Goal: Transaction & Acquisition: Purchase product/service

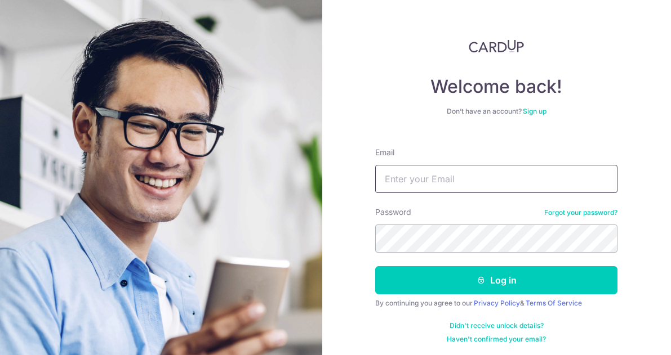
type input "[EMAIL_ADDRESS][DOMAIN_NAME]"
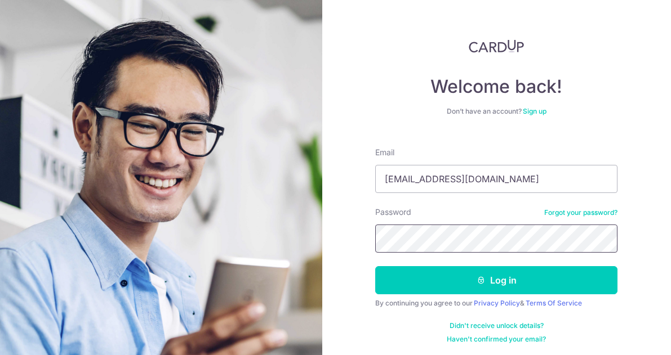
click at [494, 280] on button "Log in" at bounding box center [496, 280] width 242 height 28
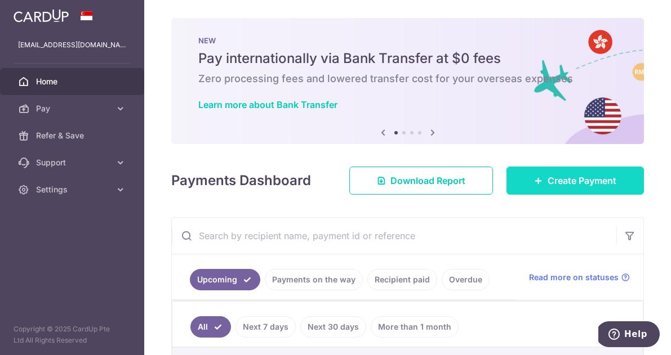
click at [566, 181] on span "Create Payment" at bounding box center [581, 181] width 69 height 14
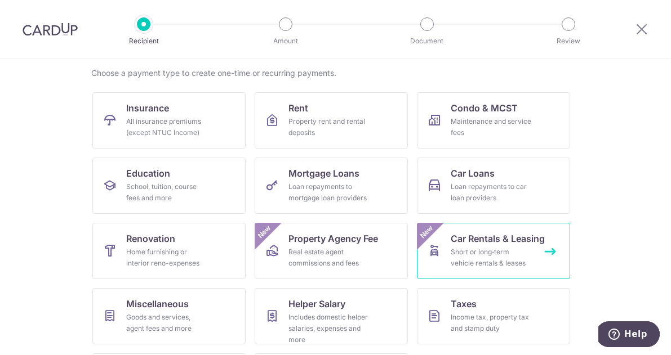
scroll to position [82, 0]
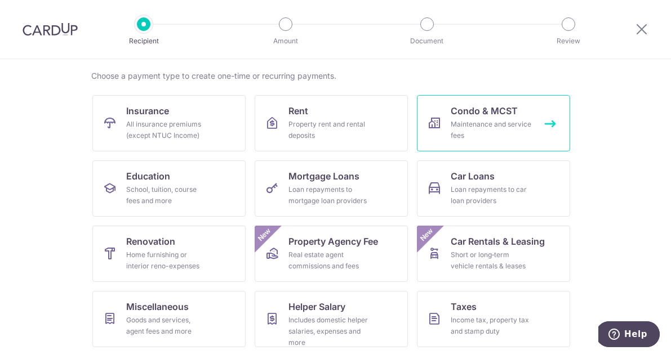
click at [484, 119] on div "Maintenance and service fees" at bounding box center [490, 130] width 81 height 23
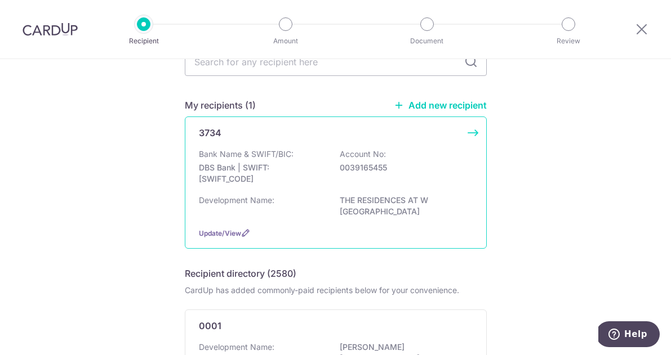
scroll to position [64, 0]
click at [327, 172] on div "Bank Name & SWIFT/BIC: DBS Bank | SWIFT: [SWIFT_CODE] Account No: 0039165455" at bounding box center [336, 169] width 274 height 42
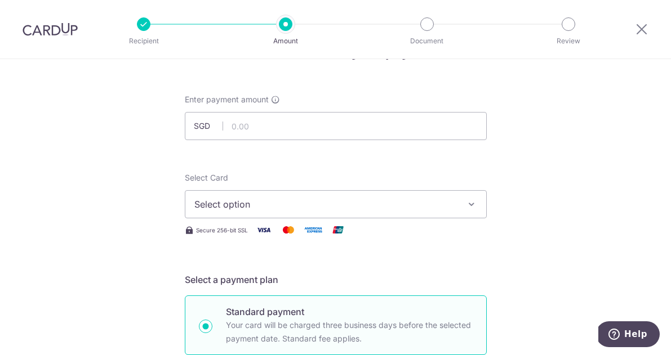
scroll to position [47, 0]
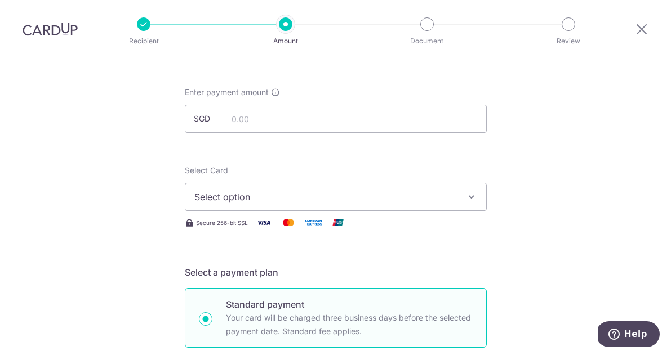
click at [422, 200] on span "Select option" at bounding box center [325, 197] width 262 height 14
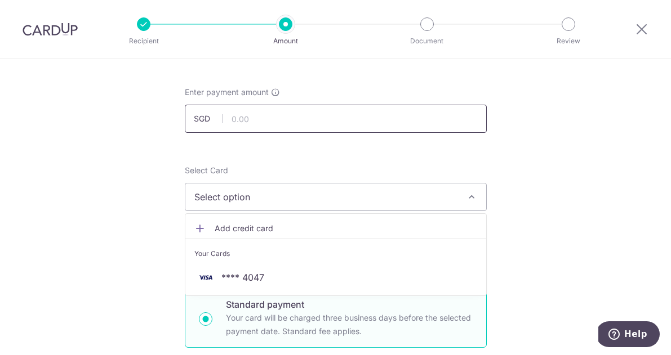
click at [329, 122] on input "text" at bounding box center [336, 119] width 302 height 28
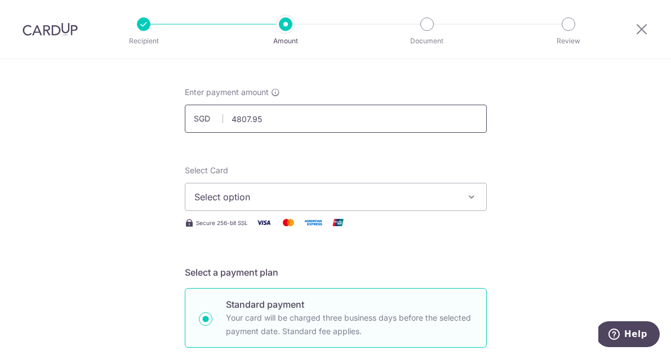
type input "4,807.95"
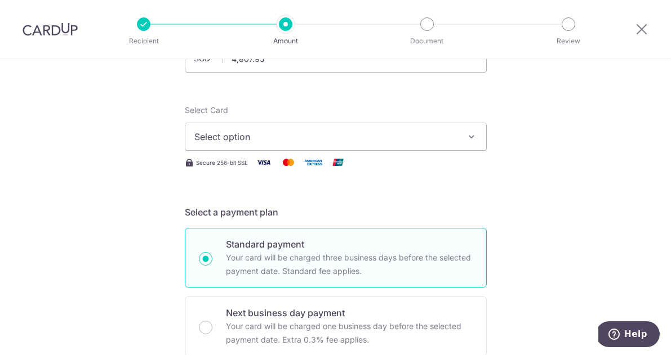
scroll to position [106, 0]
click at [399, 145] on button "Select option" at bounding box center [336, 138] width 302 height 28
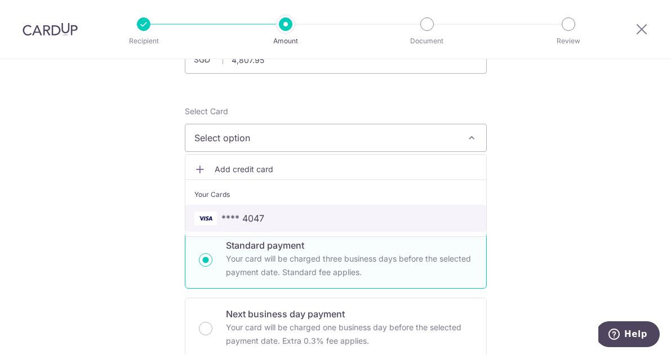
click at [298, 229] on link "**** 4047" at bounding box center [335, 218] width 301 height 27
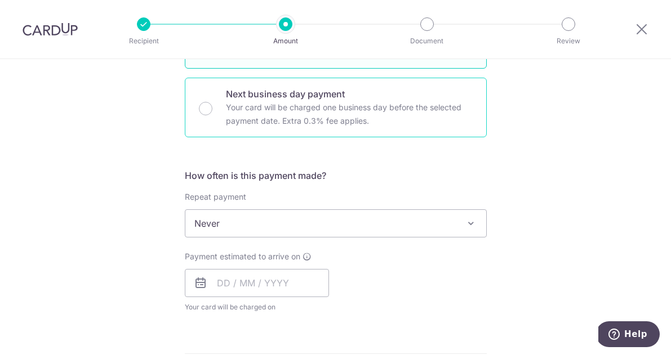
scroll to position [331, 0]
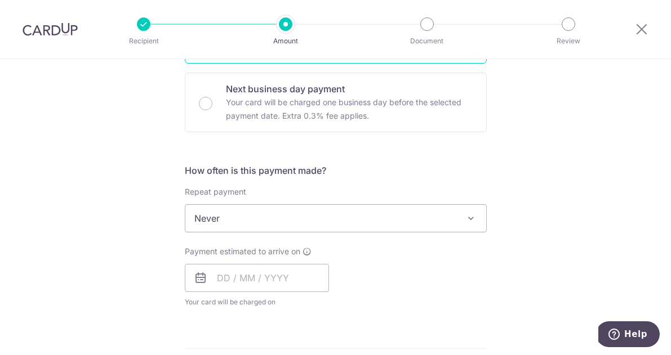
click at [377, 219] on span "Never" at bounding box center [335, 218] width 301 height 27
click at [391, 223] on span "Every month" at bounding box center [335, 218] width 301 height 27
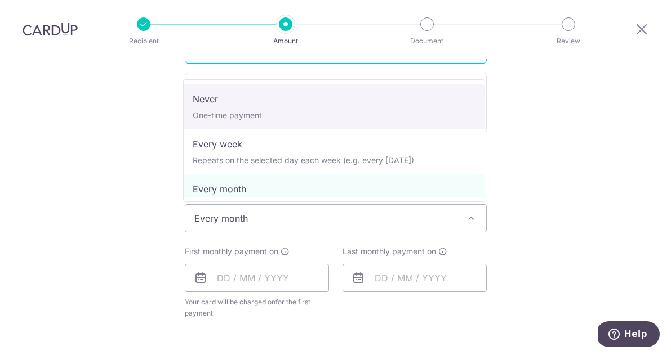
select select "1"
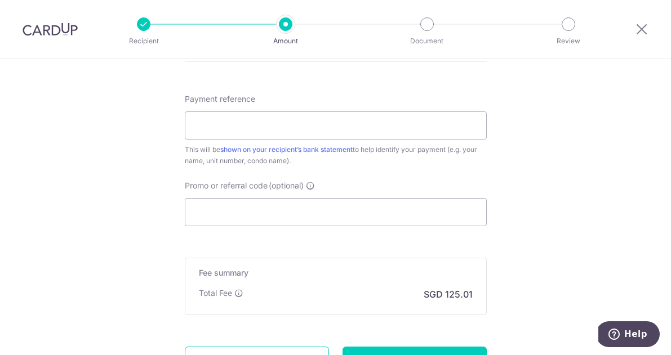
scroll to position [616, 0]
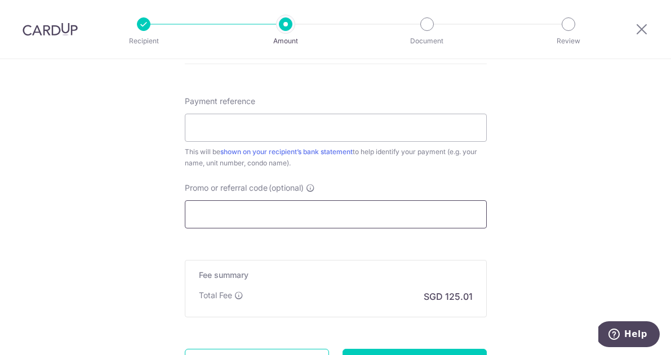
click at [307, 208] on input "Promo or referral code (optional)" at bounding box center [336, 214] width 302 height 28
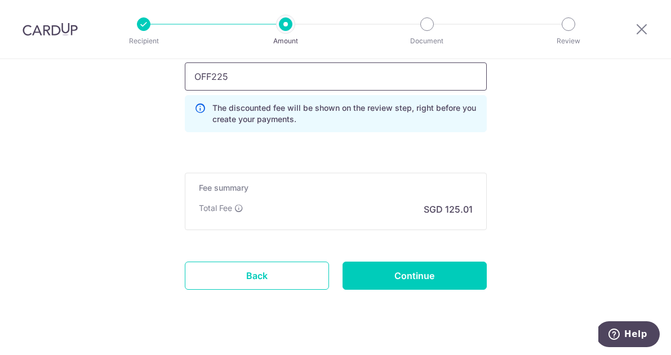
scroll to position [755, 0]
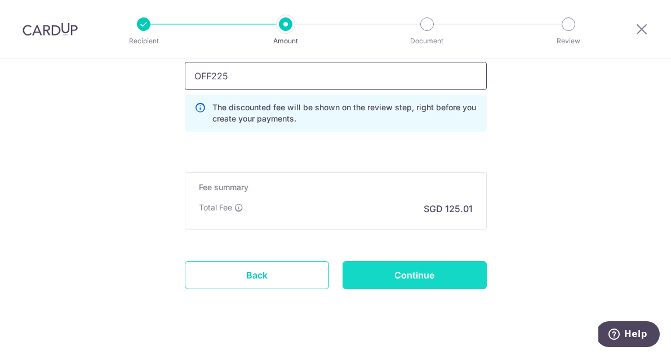
type input "OFF225"
click at [417, 261] on input "Continue" at bounding box center [414, 275] width 144 height 28
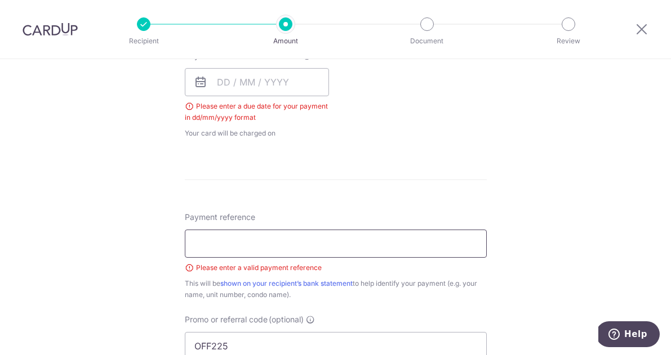
scroll to position [463, 0]
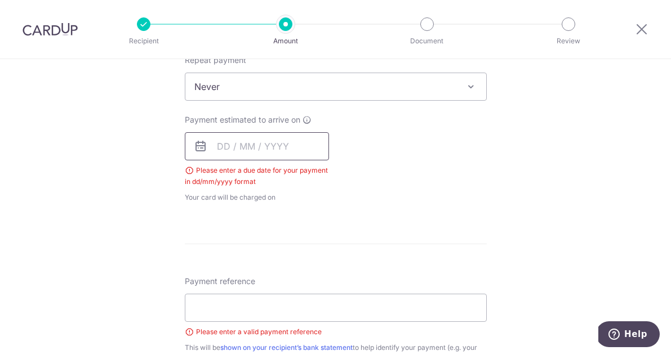
click at [271, 148] on input "text" at bounding box center [257, 146] width 144 height 28
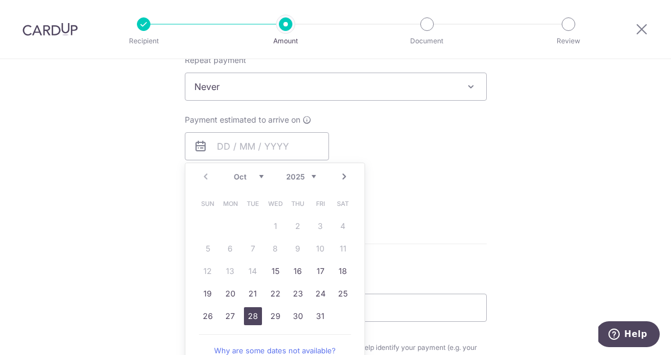
click at [253, 322] on link "28" at bounding box center [253, 316] width 18 height 18
type input "28/10/2025"
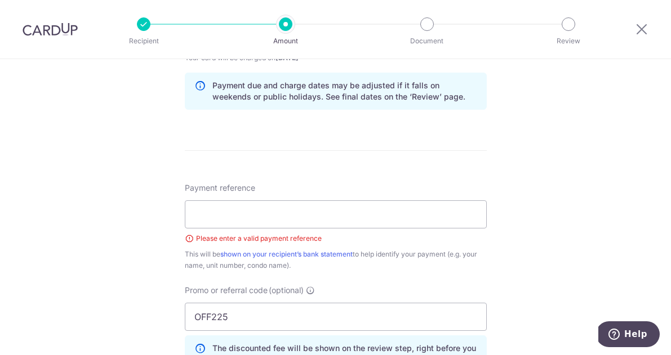
scroll to position [577, 0]
click at [340, 208] on input "Payment reference" at bounding box center [336, 213] width 302 height 28
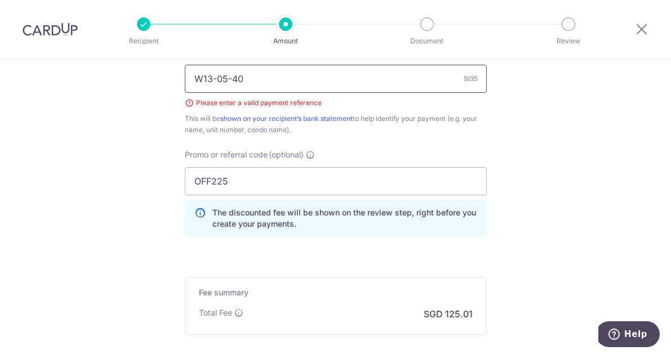
scroll to position [822, 0]
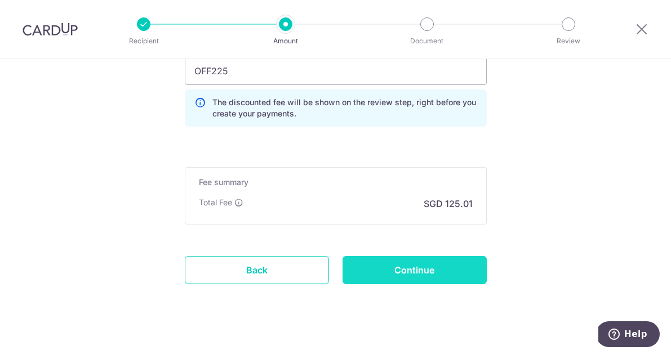
type input "W13-05-40"
click at [424, 276] on input "Continue" at bounding box center [414, 270] width 144 height 28
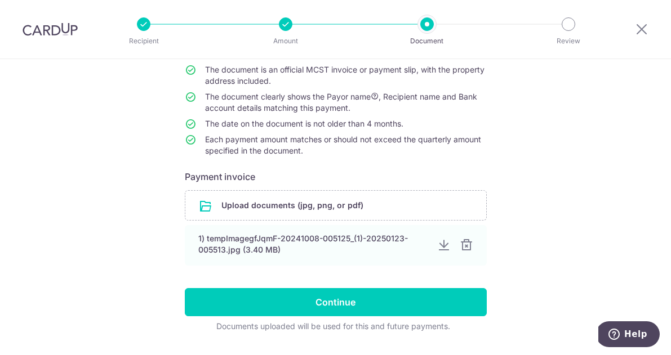
scroll to position [100, 0]
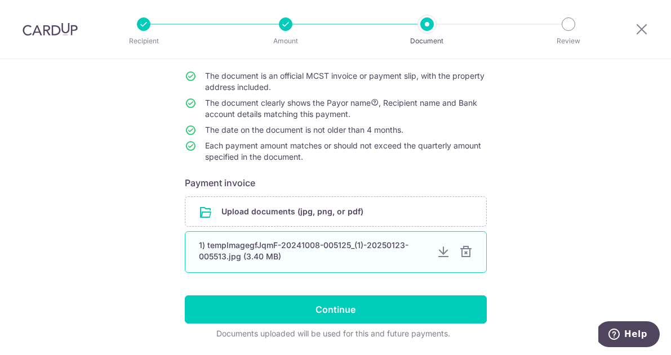
click at [342, 243] on div "1) tempImagegfJqmF-20241008-005125_(1)-20250123-005513.jpg (3.40 MB)" at bounding box center [313, 251] width 229 height 23
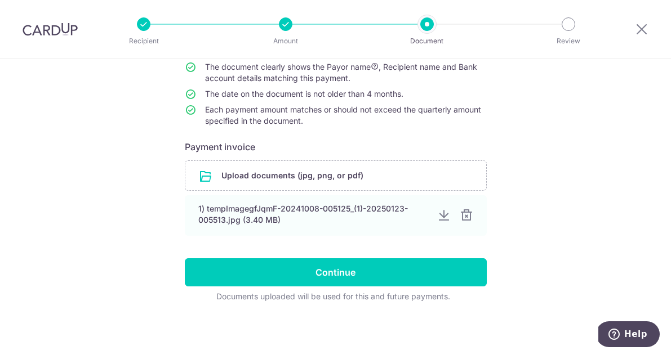
scroll to position [136, 0]
click at [363, 256] on form "Your supporting documents will enable us to approve your payments smoothly! Ple…" at bounding box center [336, 149] width 302 height 305
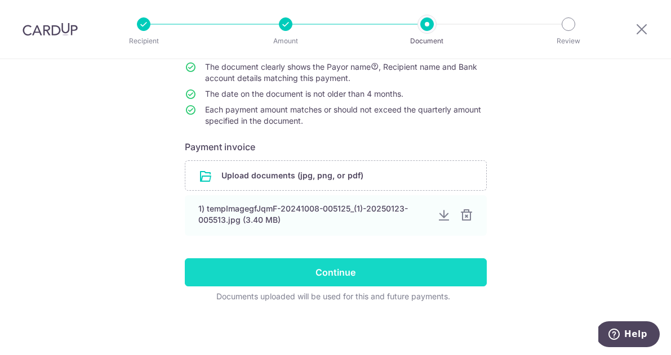
click at [364, 276] on input "Continue" at bounding box center [336, 272] width 302 height 28
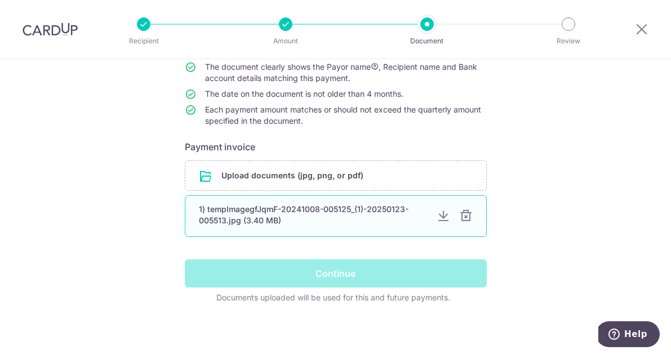
click at [314, 211] on div "1) tempImagegfJqmF-20241008-005125_(1)-20250123-005513.jpg (3.40 MB)" at bounding box center [313, 215] width 229 height 23
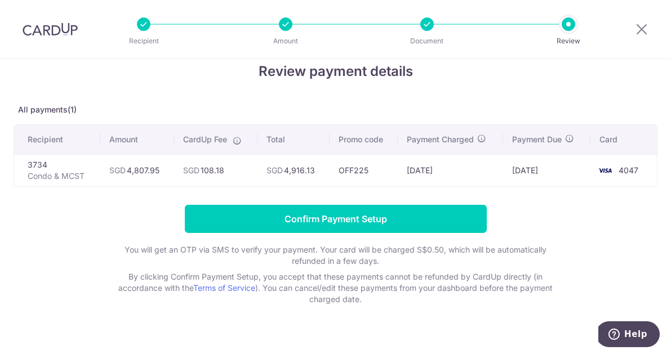
scroll to position [19, 0]
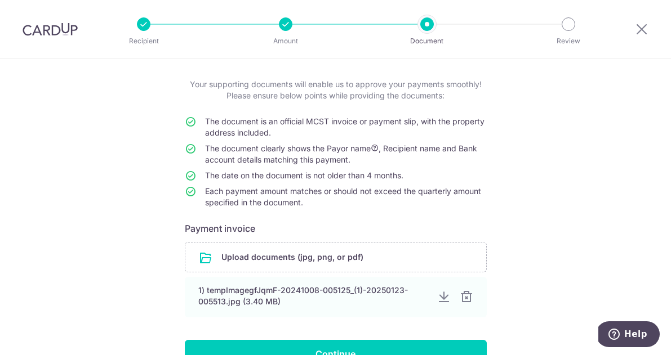
scroll to position [64, 0]
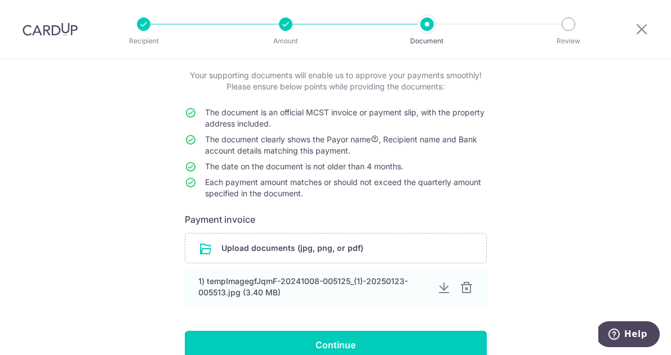
click at [285, 20] on div at bounding box center [286, 24] width 14 height 14
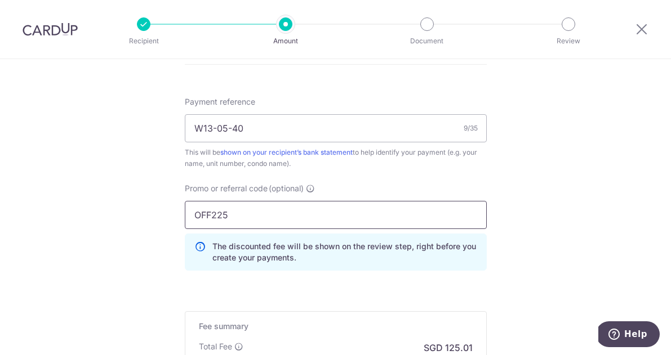
scroll to position [663, 0]
drag, startPoint x: 256, startPoint y: 217, endPoint x: 111, endPoint y: 215, distance: 144.7
drag, startPoint x: 111, startPoint y: 215, endPoint x: 395, endPoint y: 270, distance: 289.7
click at [395, 270] on div "Promo or referral code (optional) million The discounted fee will be shown on t…" at bounding box center [335, 229] width 315 height 97
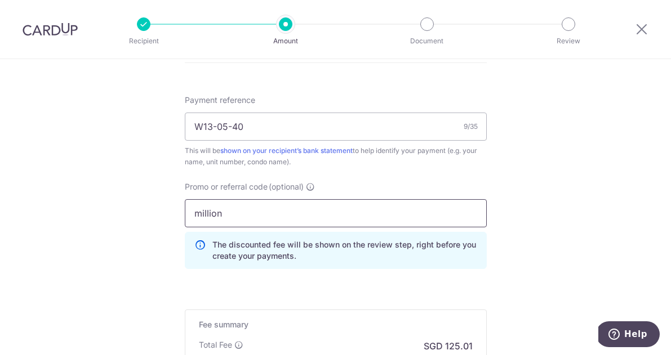
click at [245, 214] on input "million" at bounding box center [336, 213] width 302 height 28
drag, startPoint x: 267, startPoint y: 209, endPoint x: 61, endPoint y: 190, distance: 207.0
type input "milelion"
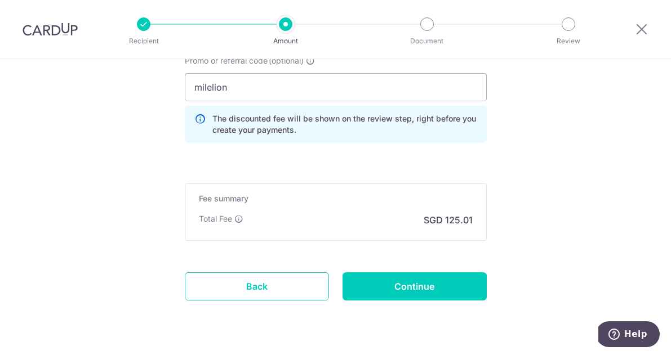
scroll to position [791, 0]
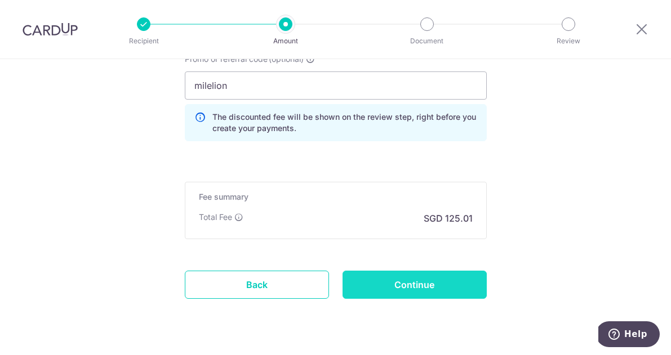
click at [424, 291] on input "Continue" at bounding box center [414, 285] width 144 height 28
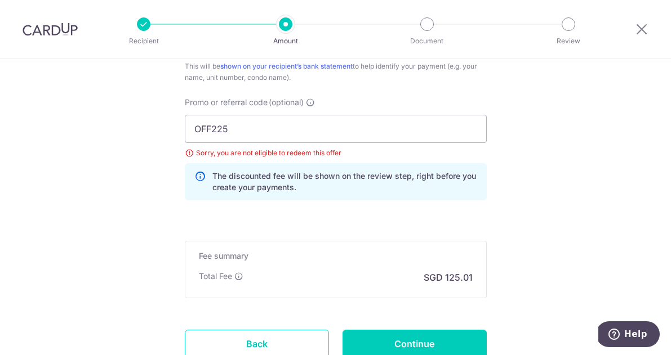
scroll to position [756, 0]
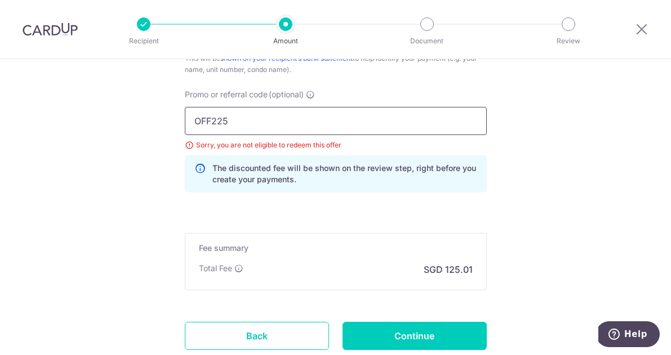
click at [230, 118] on input "OFF225" at bounding box center [336, 121] width 302 height 28
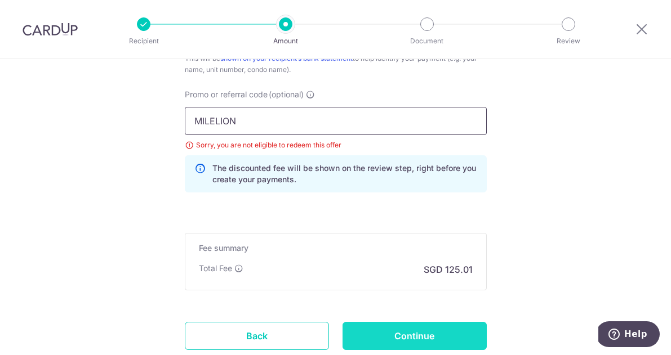
type input "MILELION"
click at [417, 337] on input "Continue" at bounding box center [414, 336] width 144 height 28
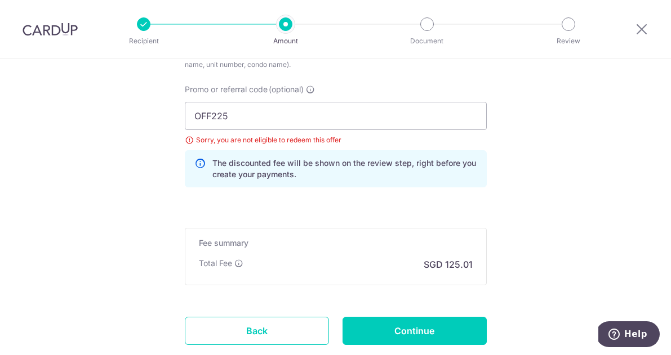
scroll to position [758, 0]
